Goal: Information Seeking & Learning: Learn about a topic

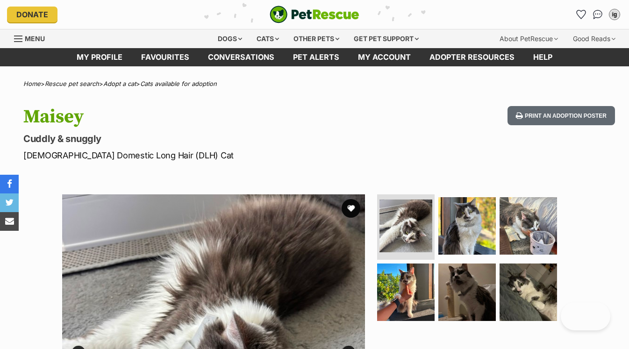
scroll to position [163, 0]
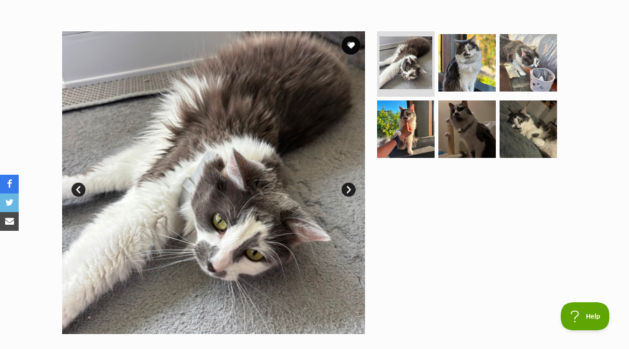
click at [548, 147] on img at bounding box center [527, 128] width 57 height 57
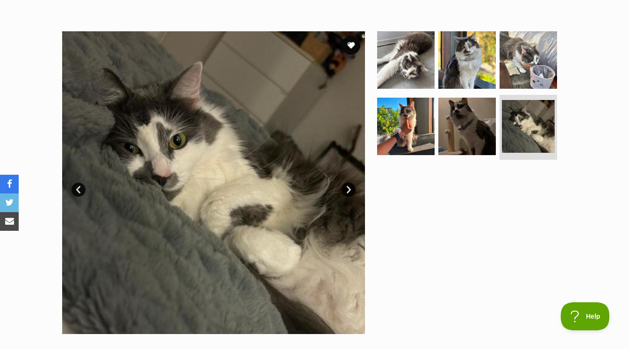
scroll to position [0, 0]
click at [416, 116] on img at bounding box center [405, 126] width 60 height 60
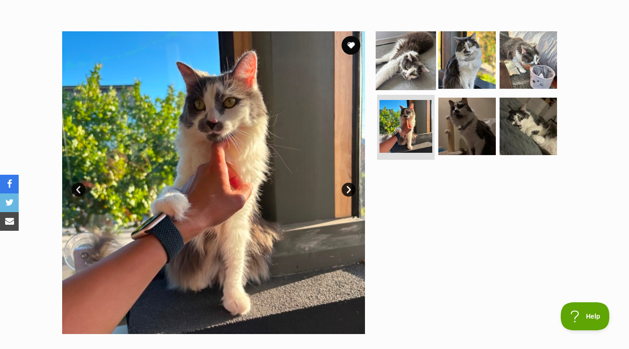
click at [401, 75] on img at bounding box center [405, 60] width 60 height 60
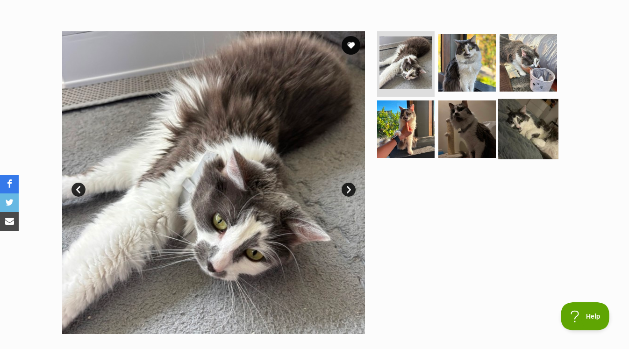
click at [541, 134] on img at bounding box center [528, 129] width 60 height 60
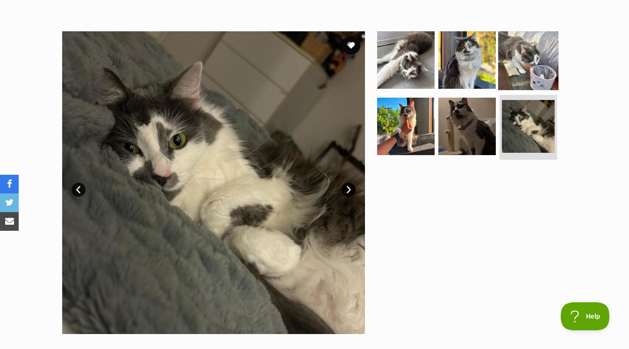
click at [537, 65] on img at bounding box center [528, 60] width 60 height 60
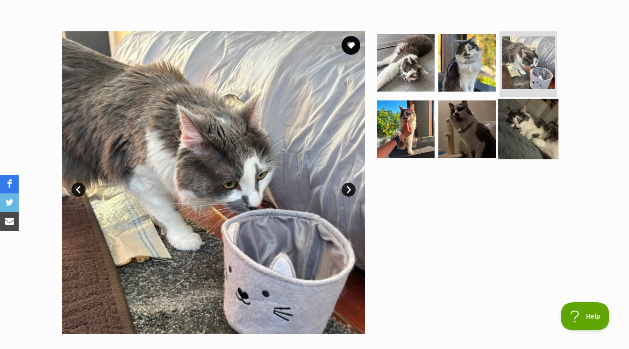
click at [506, 152] on img at bounding box center [528, 129] width 60 height 60
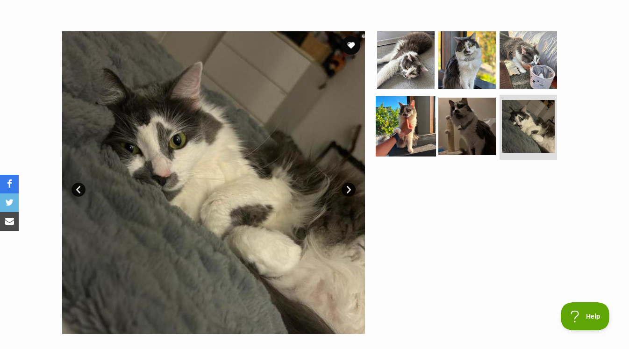
click at [401, 128] on img at bounding box center [405, 126] width 60 height 60
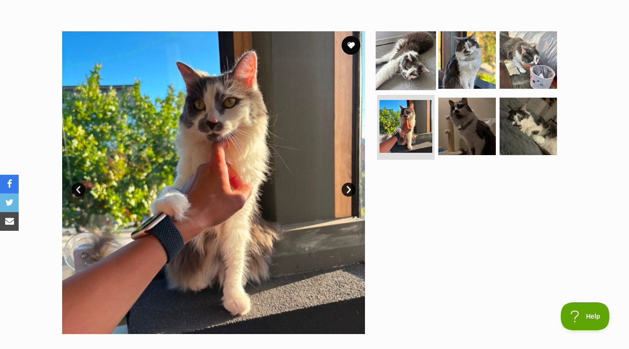
click at [389, 70] on img at bounding box center [405, 60] width 60 height 60
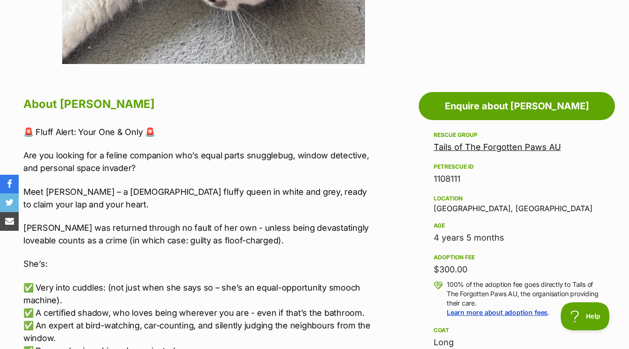
scroll to position [432, 0]
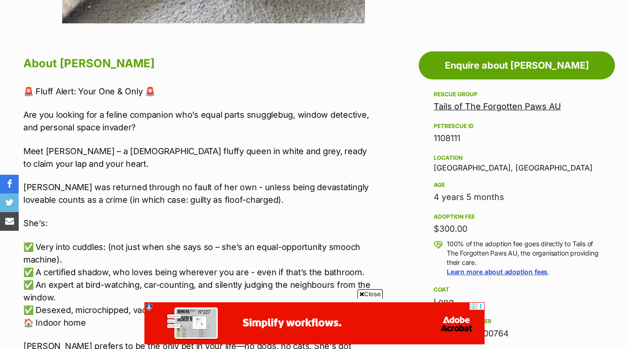
click at [363, 291] on span "Close" at bounding box center [369, 293] width 25 height 9
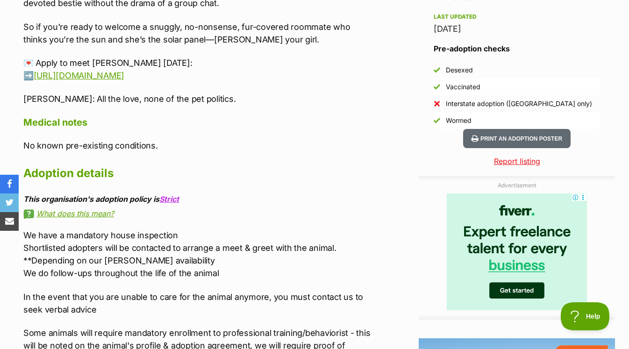
scroll to position [842, 0]
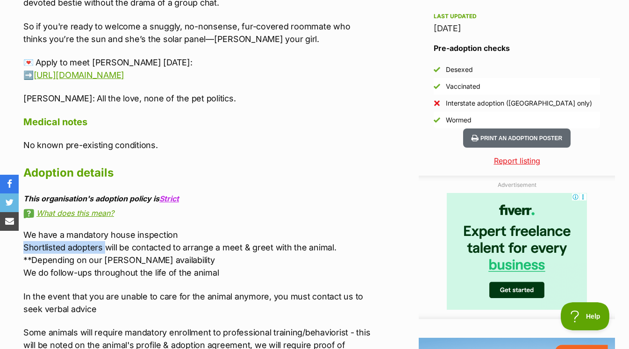
drag, startPoint x: 104, startPoint y: 246, endPoint x: 2, endPoint y: 248, distance: 101.8
click at [2, 248] on div "Advertisement Adoption information I've been adopted! This pet is no longer ava…" at bounding box center [314, 169] width 629 height 991
copy p "Shortlisted adopters"
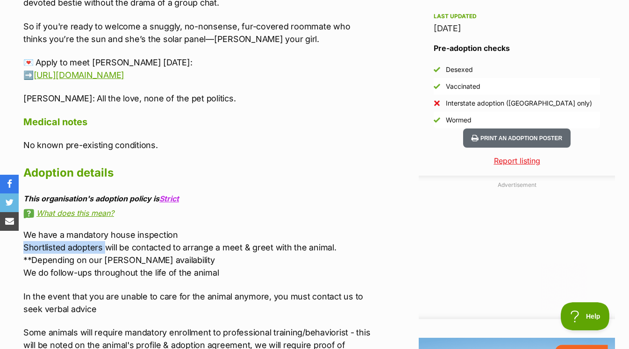
scroll to position [0, 0]
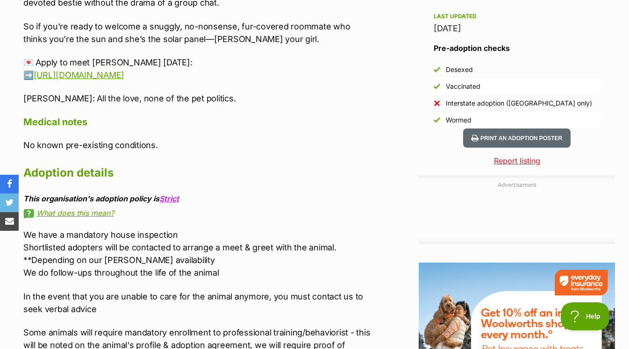
click at [219, 171] on h2 "Adoption details" at bounding box center [198, 173] width 351 height 21
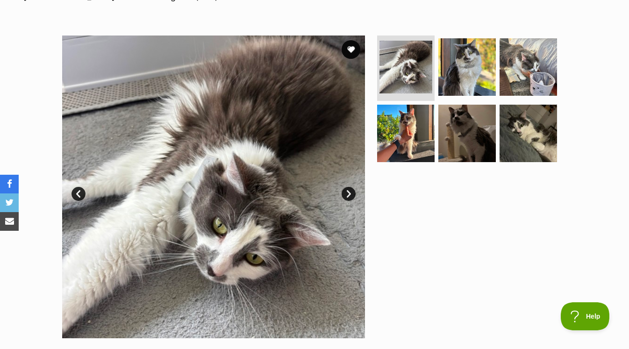
scroll to position [159, 0]
click at [475, 125] on img at bounding box center [467, 133] width 60 height 60
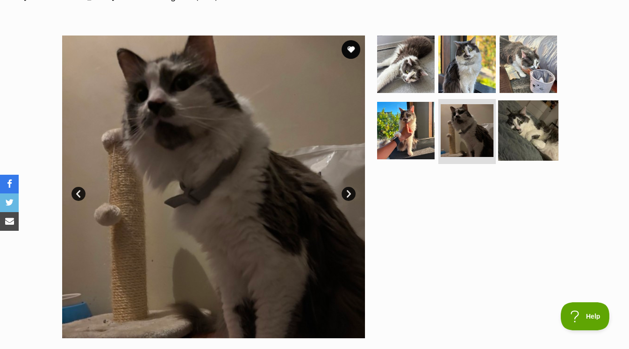
click at [515, 124] on img at bounding box center [528, 130] width 60 height 60
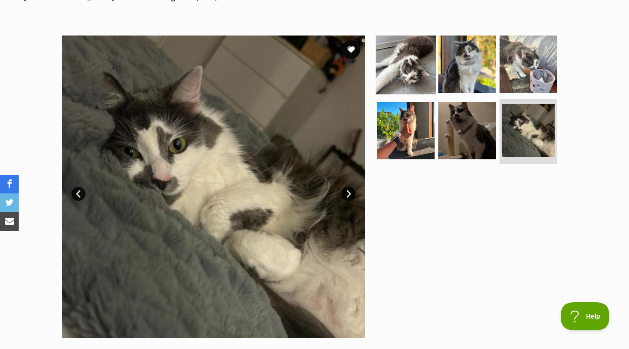
click at [412, 69] on img at bounding box center [405, 64] width 60 height 60
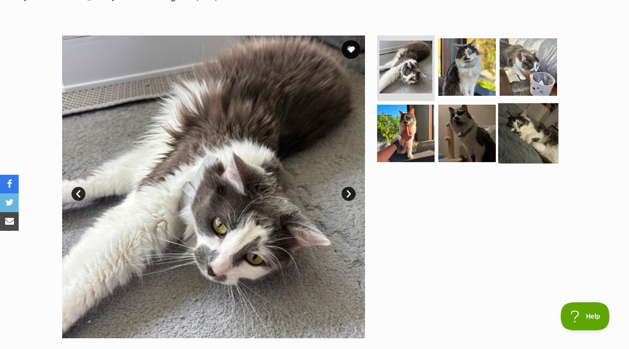
click at [551, 138] on img at bounding box center [528, 133] width 60 height 60
